Goal: Information Seeking & Learning: Learn about a topic

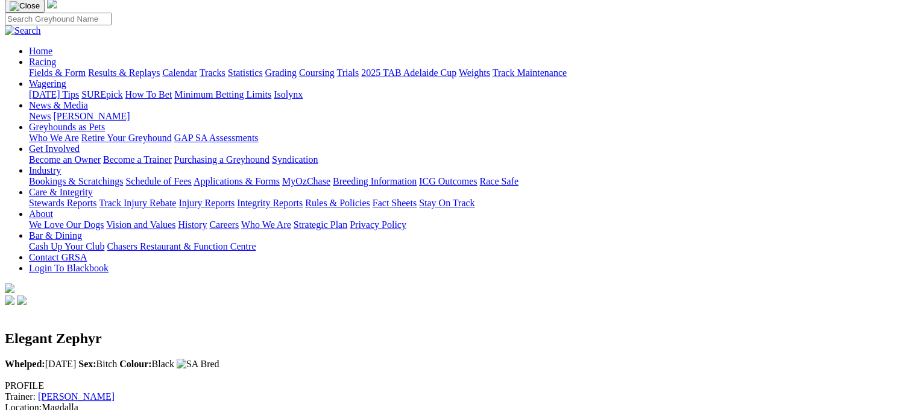
scroll to position [81, 0]
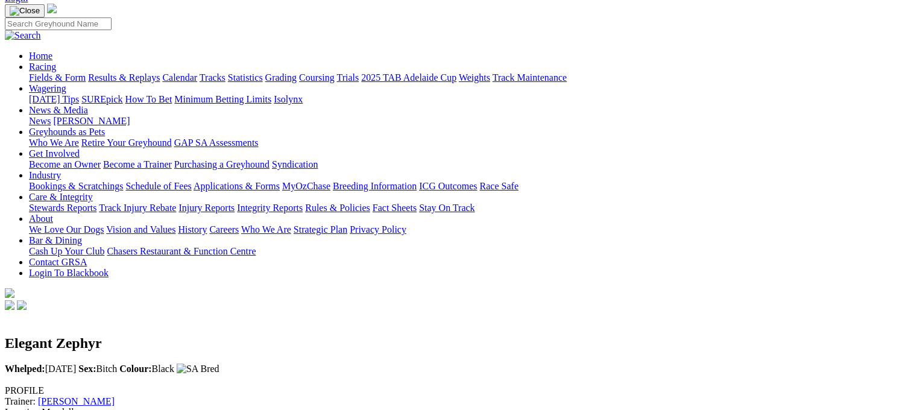
click at [115, 396] on link "[PERSON_NAME]" at bounding box center [76, 401] width 77 height 10
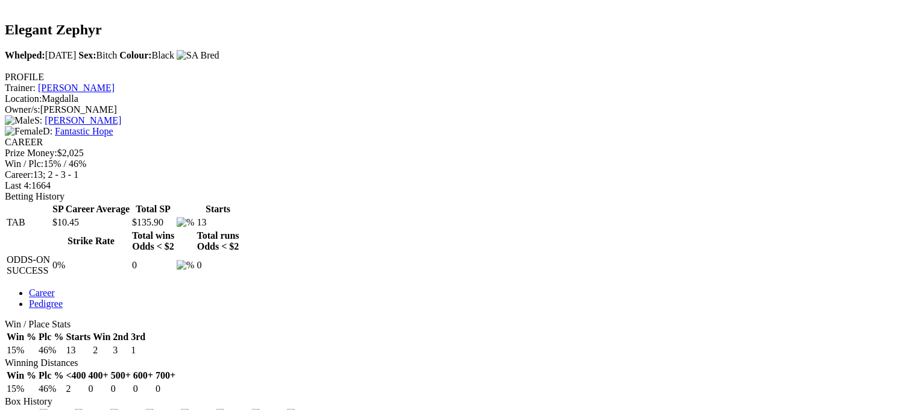
scroll to position [397, 0]
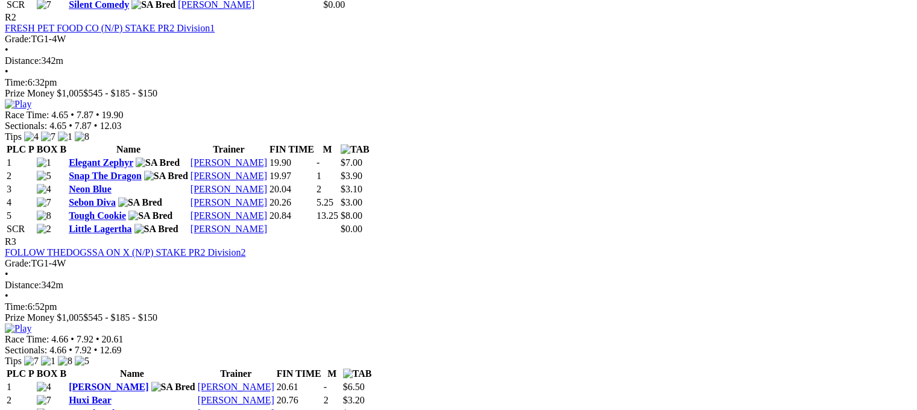
scroll to position [807, 0]
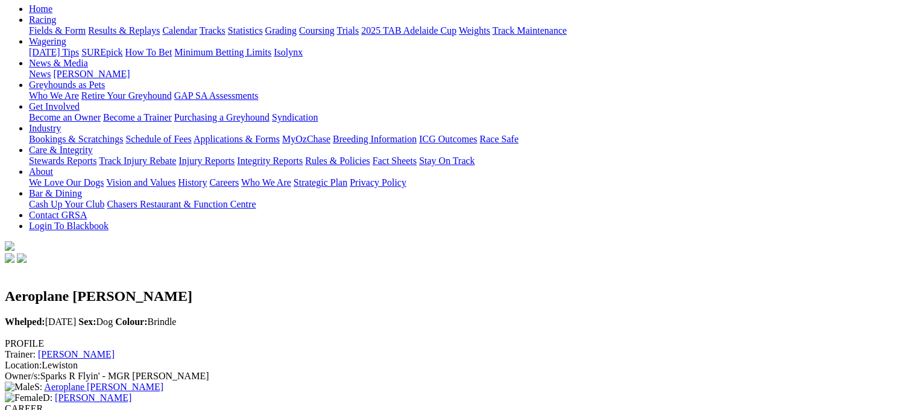
scroll to position [0, 46]
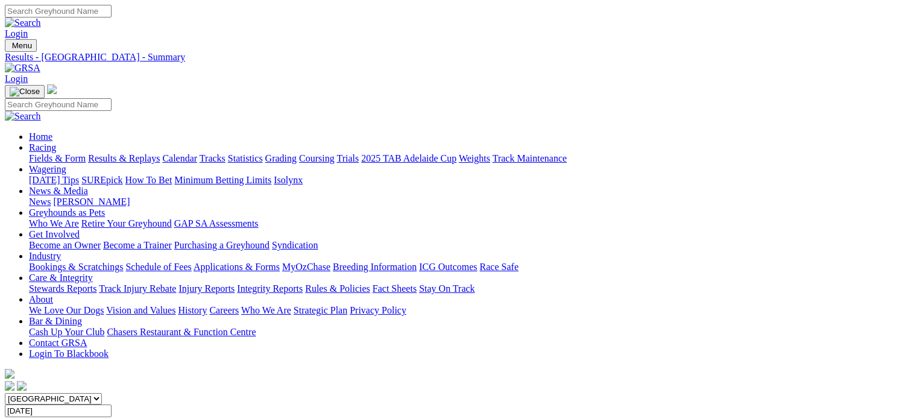
click at [303, 283] on link "Integrity Reports" at bounding box center [270, 288] width 66 height 10
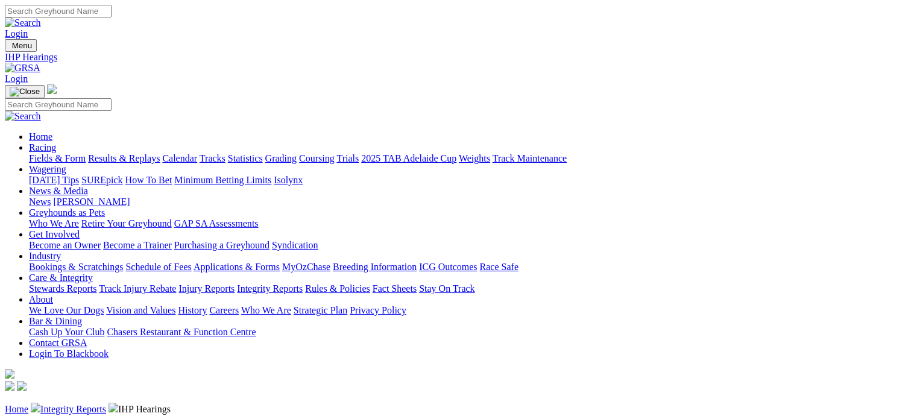
click at [106, 404] on link "Integrity Reports" at bounding box center [73, 409] width 66 height 10
